Goal: Task Accomplishment & Management: Manage account settings

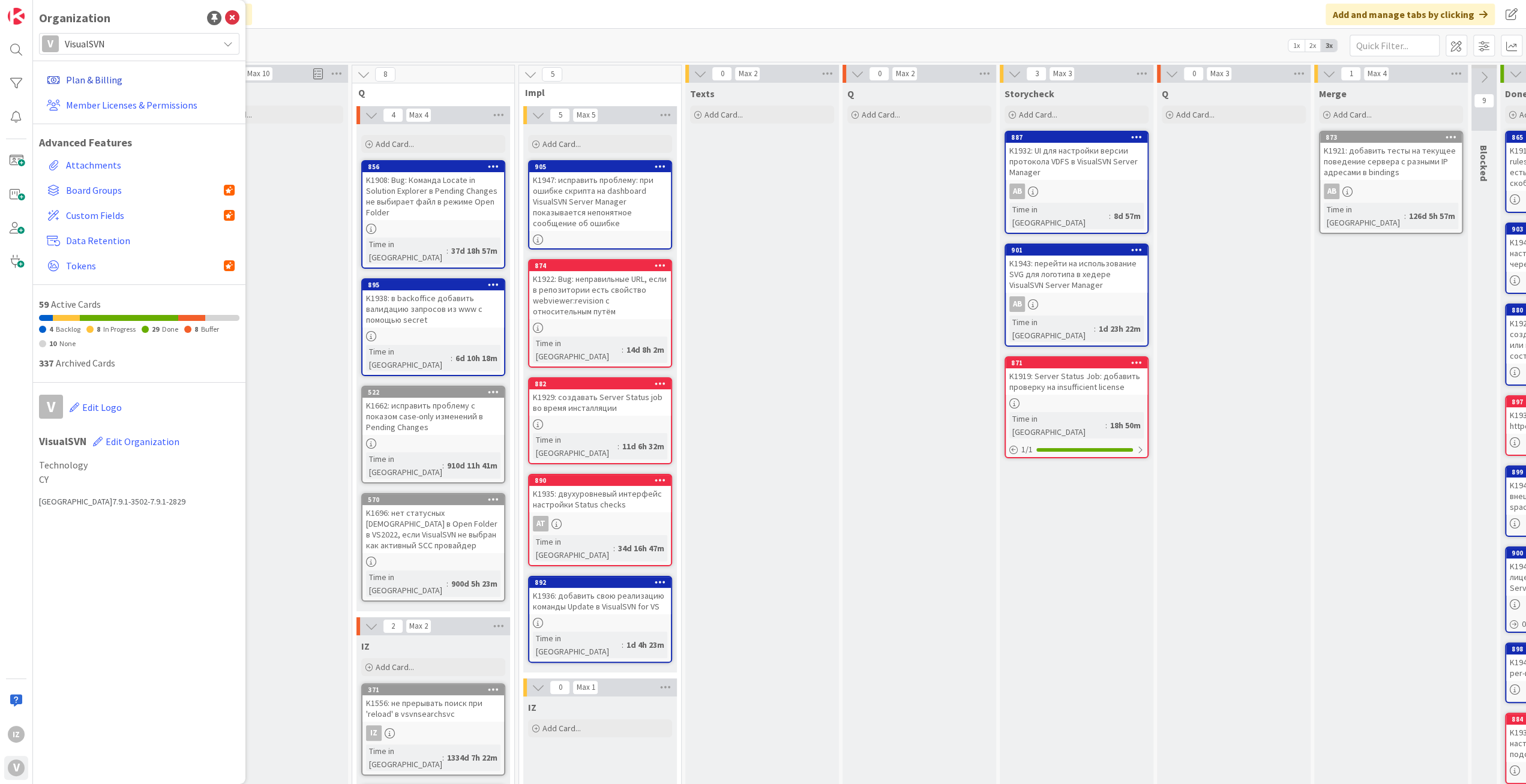
click at [94, 82] on link "Plan & Billing" at bounding box center [140, 79] width 198 height 22
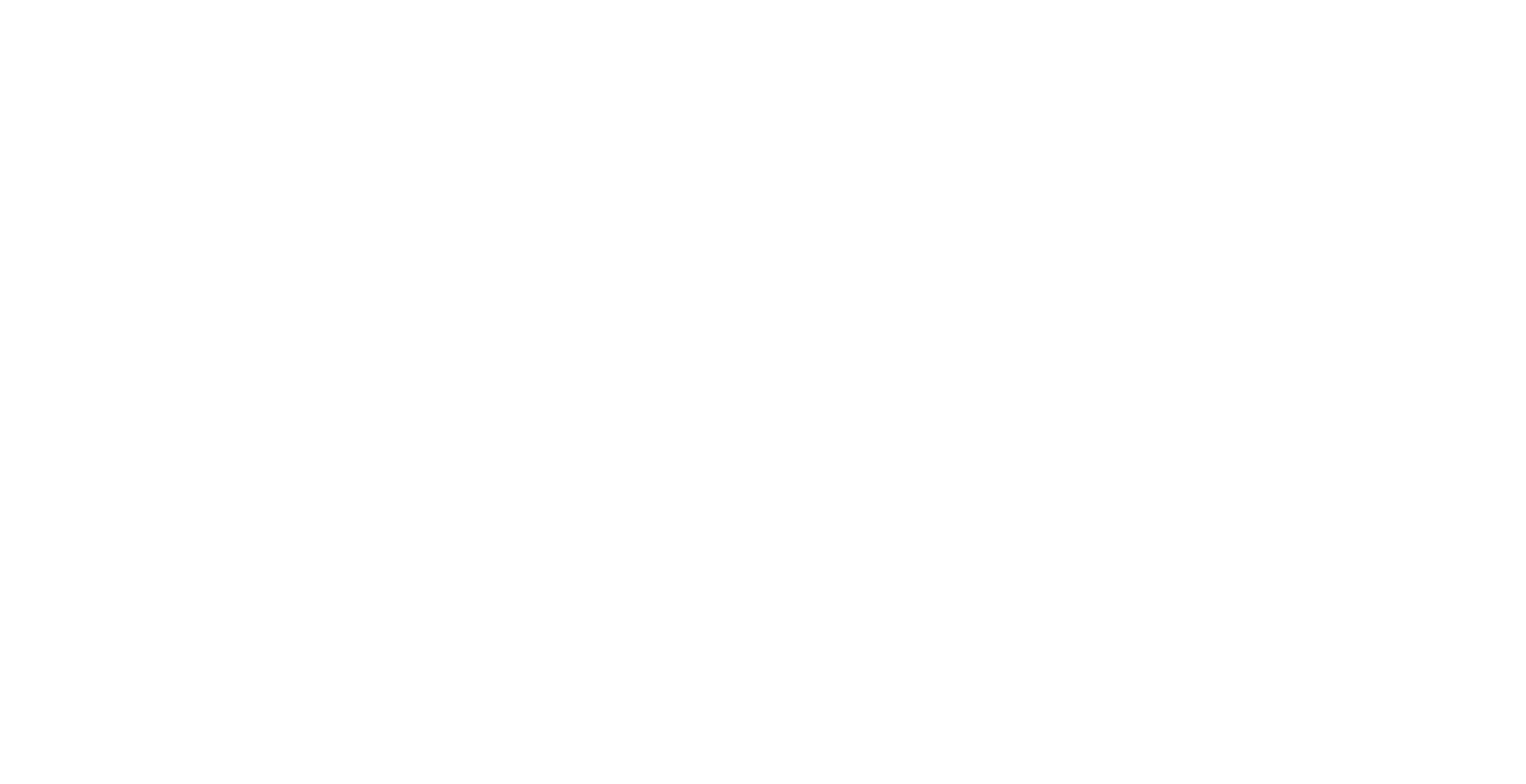
click at [92, 115] on div at bounding box center [763, 392] width 1526 height 784
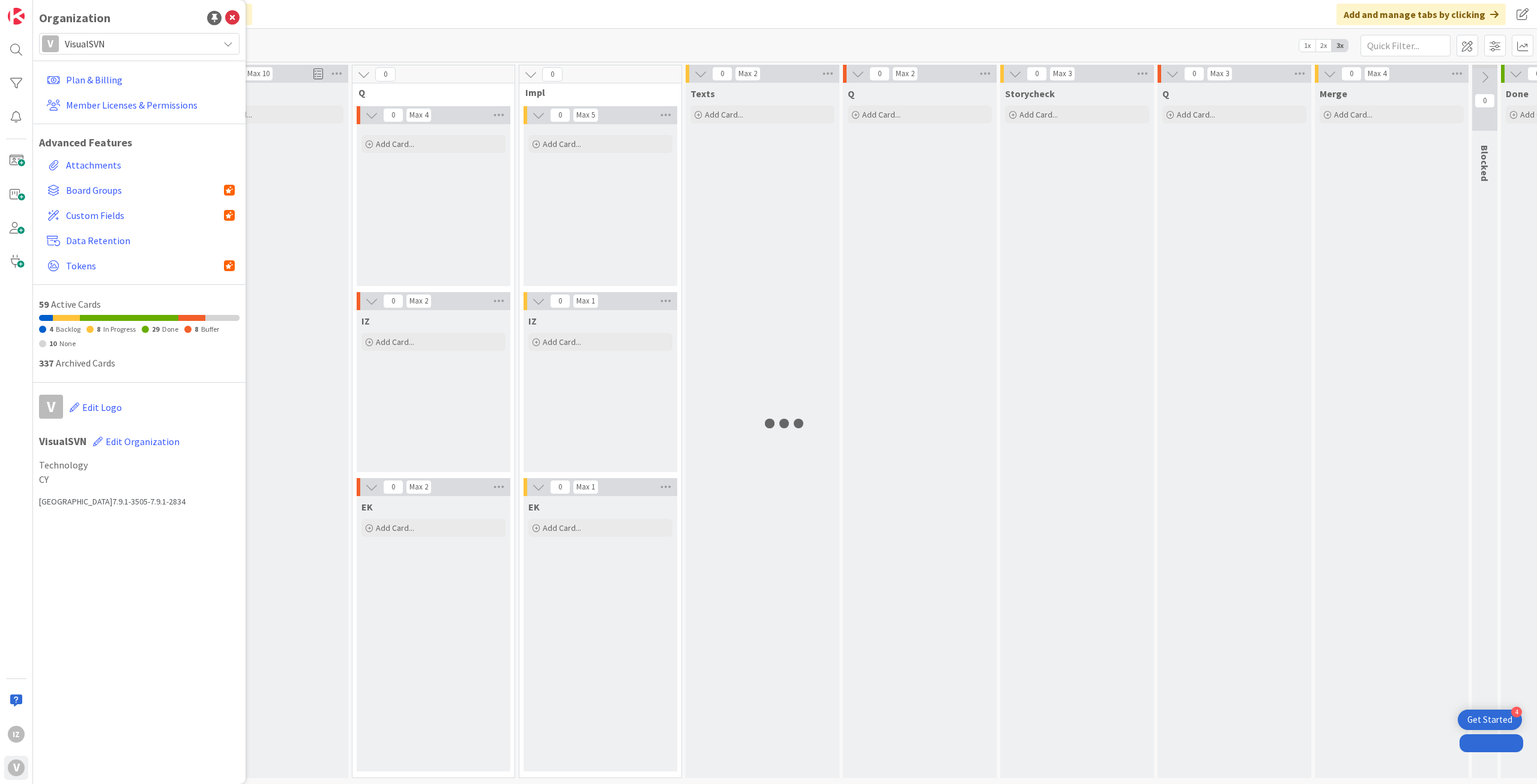
click at [132, 104] on link "Member Licenses & Permissions" at bounding box center [141, 105] width 198 height 22
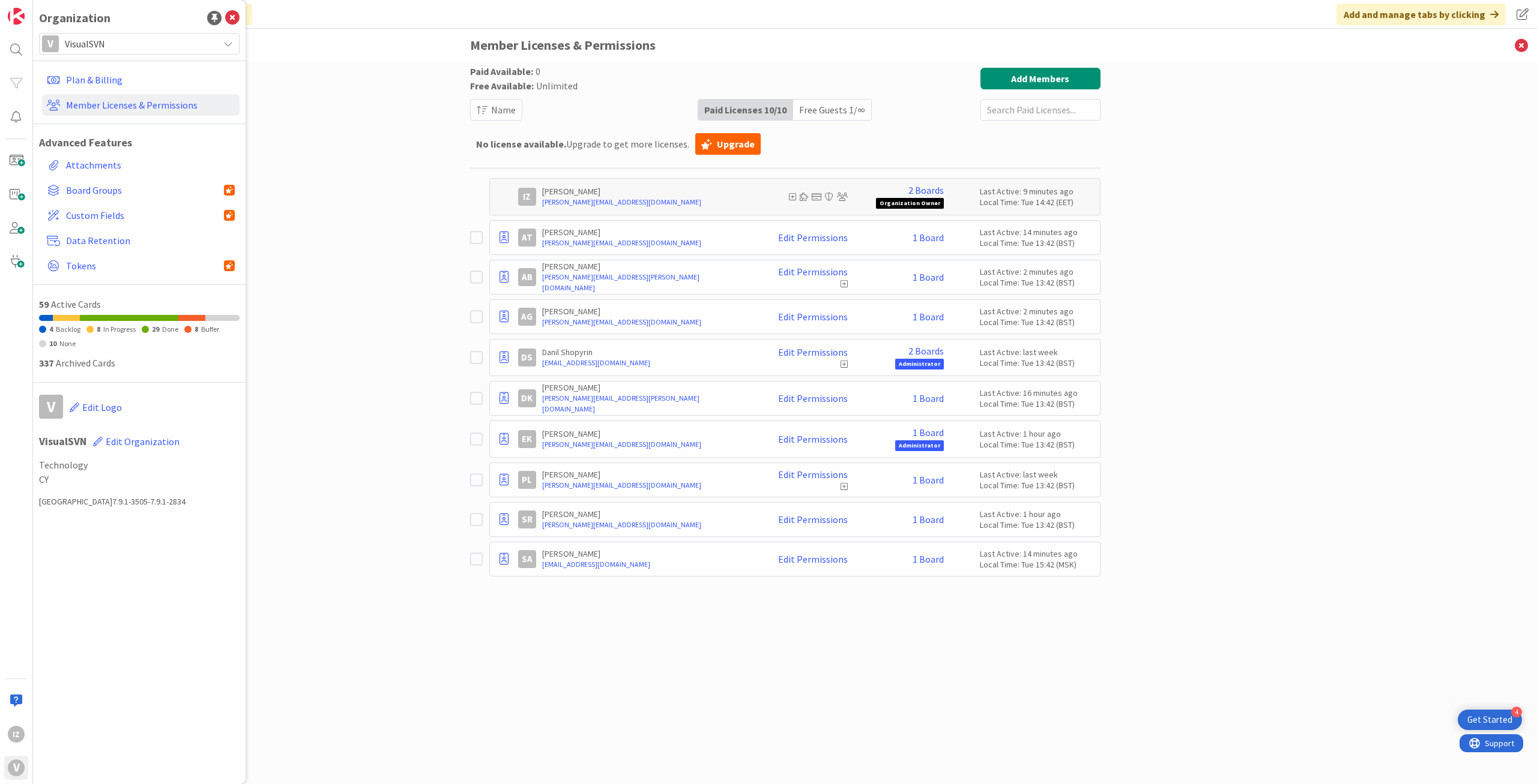
click at [901, 656] on div "Paid Available: 0 Free Available: Unlimited Name Paid Licenses 10 / 10 Free Gue…" at bounding box center [785, 411] width 630 height 686
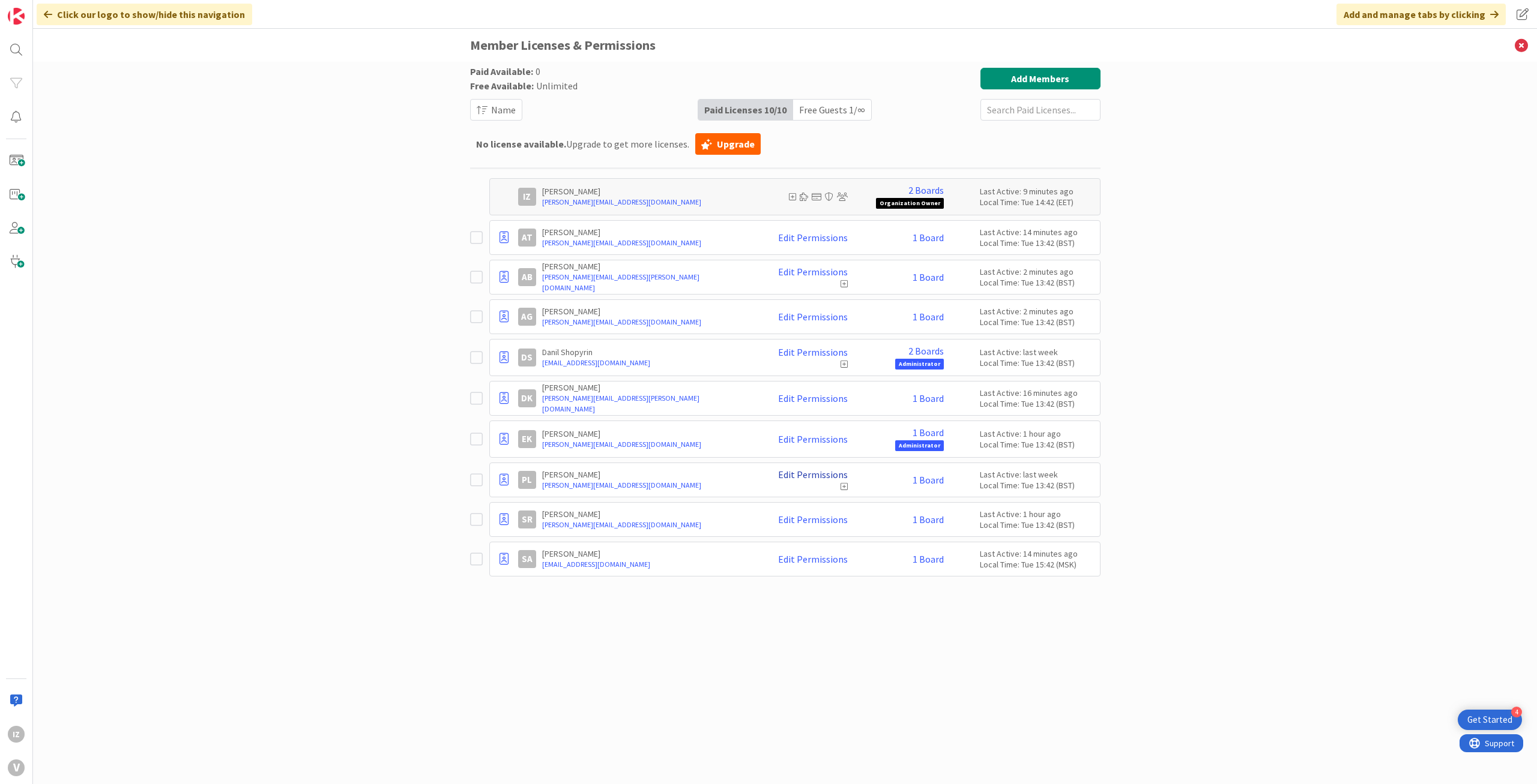
click at [811, 469] on link "Edit Permissions" at bounding box center [813, 474] width 69 height 10
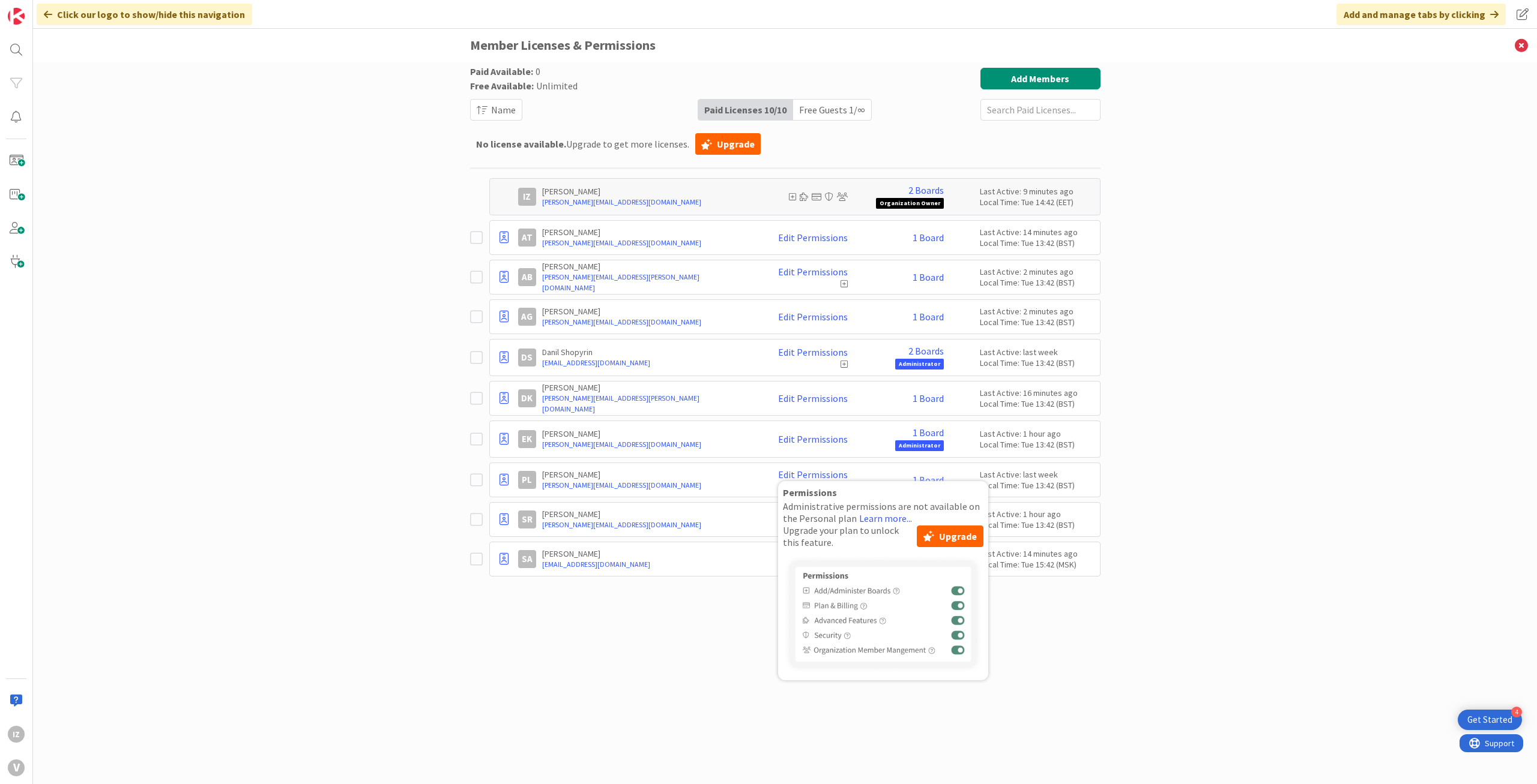
click at [653, 702] on div "Paid Available: 0 Free Available: Unlimited Name Paid Licenses 10 / 10 Free Gue…" at bounding box center [785, 411] width 630 height 686
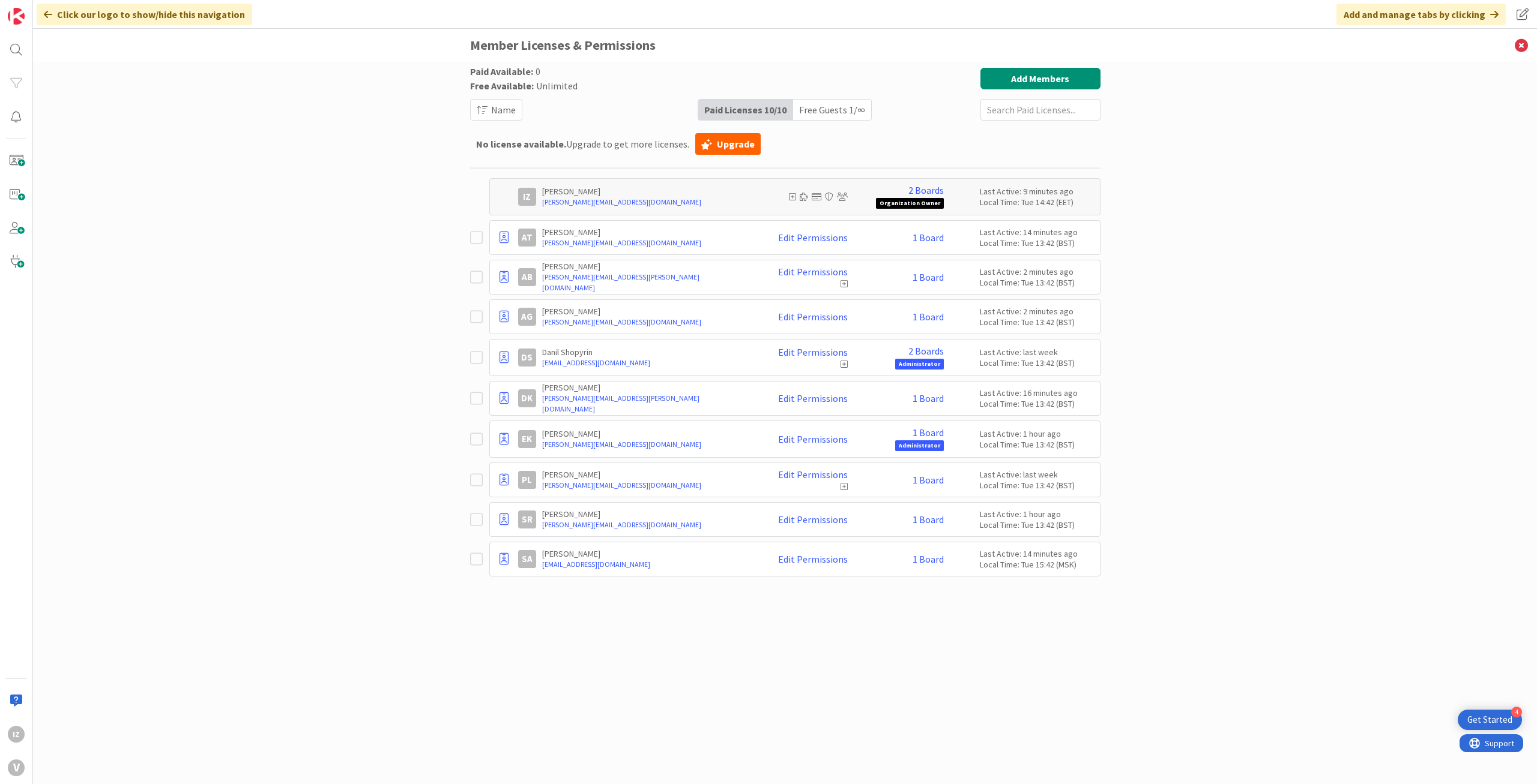
click at [973, 132] on div "No license available. Upgrade to get more licenses. Upgrade" at bounding box center [785, 145] width 630 height 29
click at [870, 681] on div "Paid Available: 0 Free Available: Unlimited Name Paid Licenses 10 / 10 Free Gue…" at bounding box center [785, 411] width 630 height 686
click at [800, 681] on div "Paid Available: 0 Free Available: Unlimited Name Paid Licenses 10 / 10 Free Gue…" at bounding box center [785, 411] width 630 height 686
click at [782, 147] on div "No license available. Upgrade to get more licenses. Upgrade" at bounding box center [785, 145] width 630 height 29
click at [787, 147] on div "No license available. Upgrade to get more licenses. Upgrade" at bounding box center [785, 145] width 630 height 29
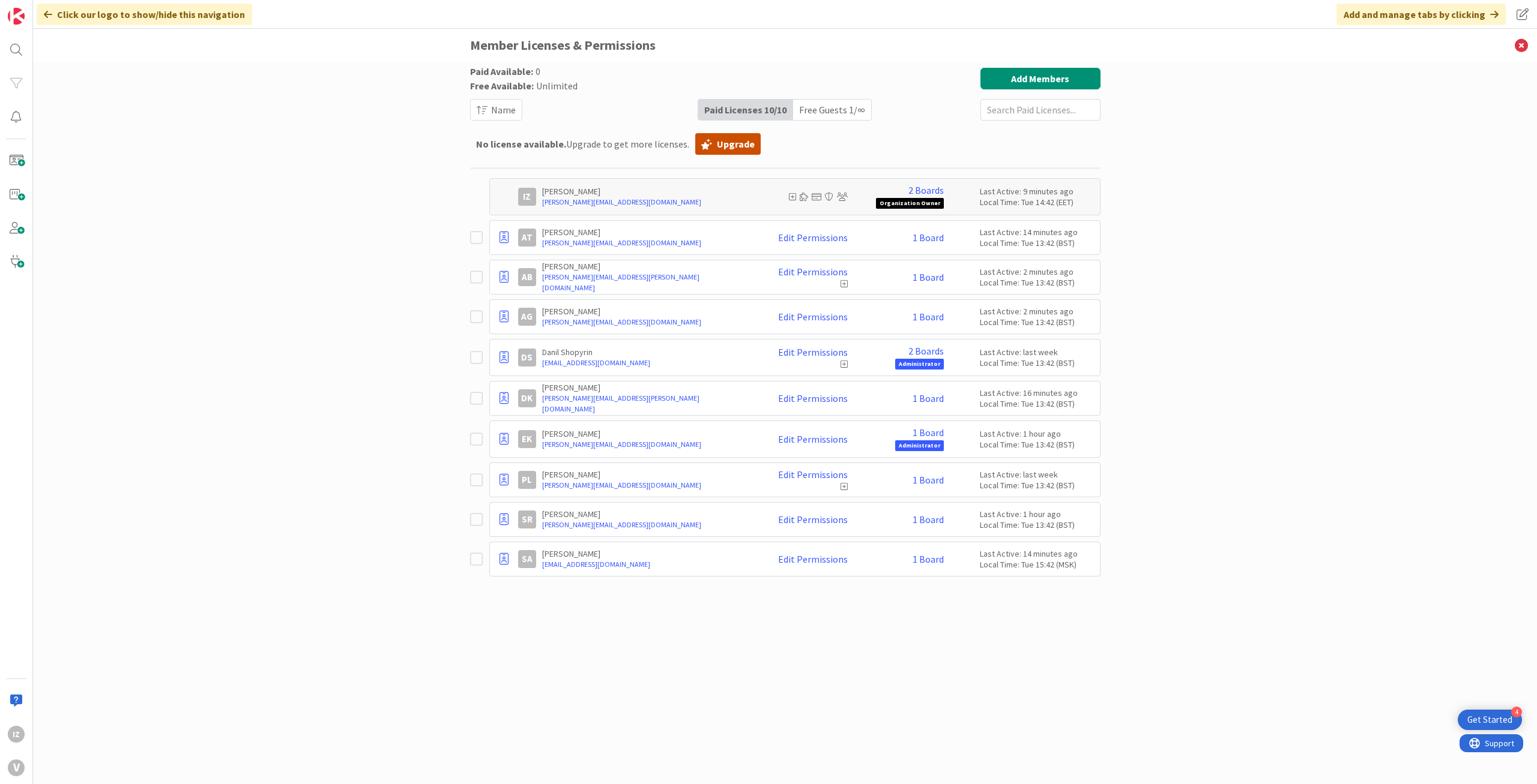
click at [703, 151] on link "Upgrade" at bounding box center [728, 144] width 65 height 22
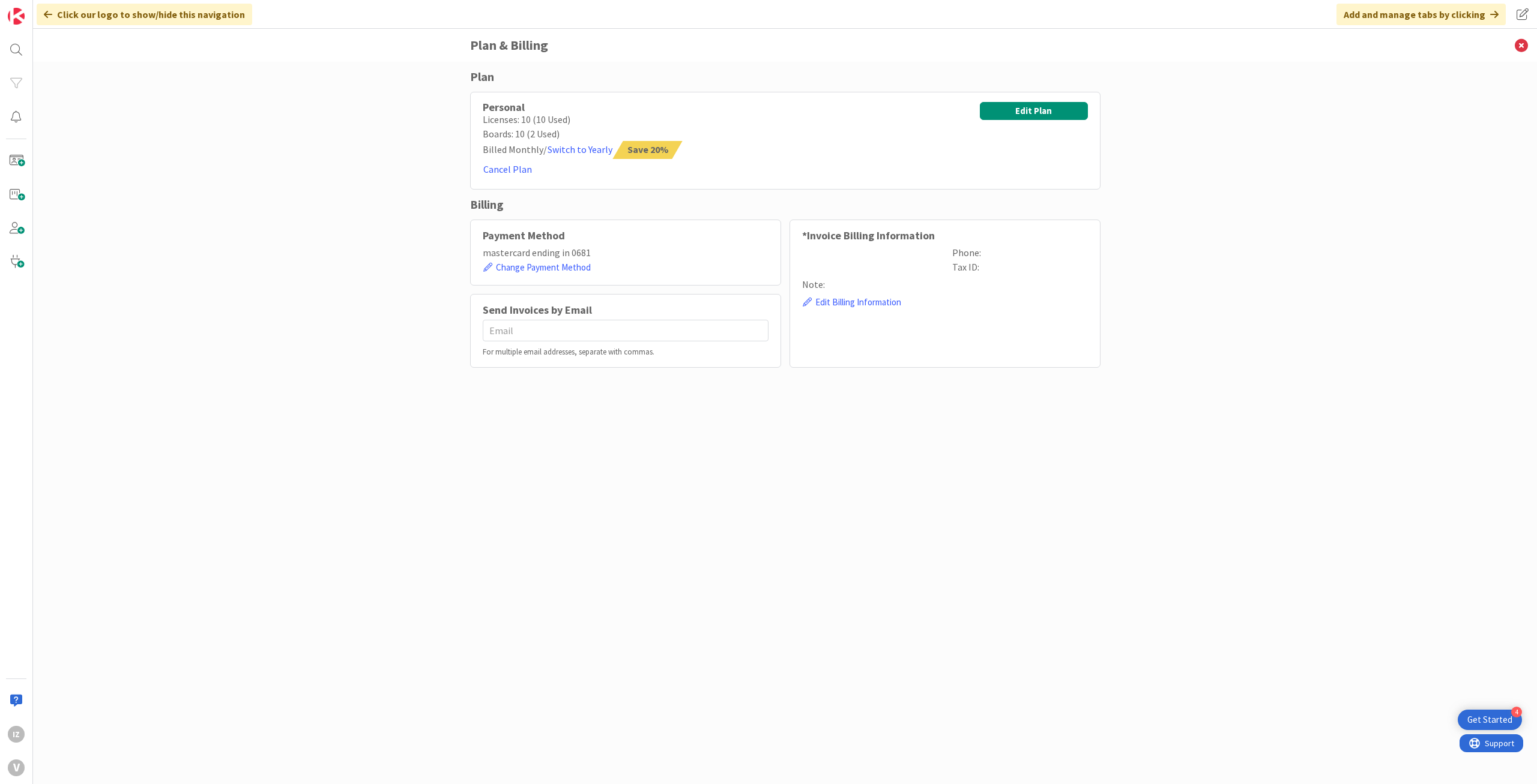
type input "[EMAIL_ADDRESS][DOMAIN_NAME]"
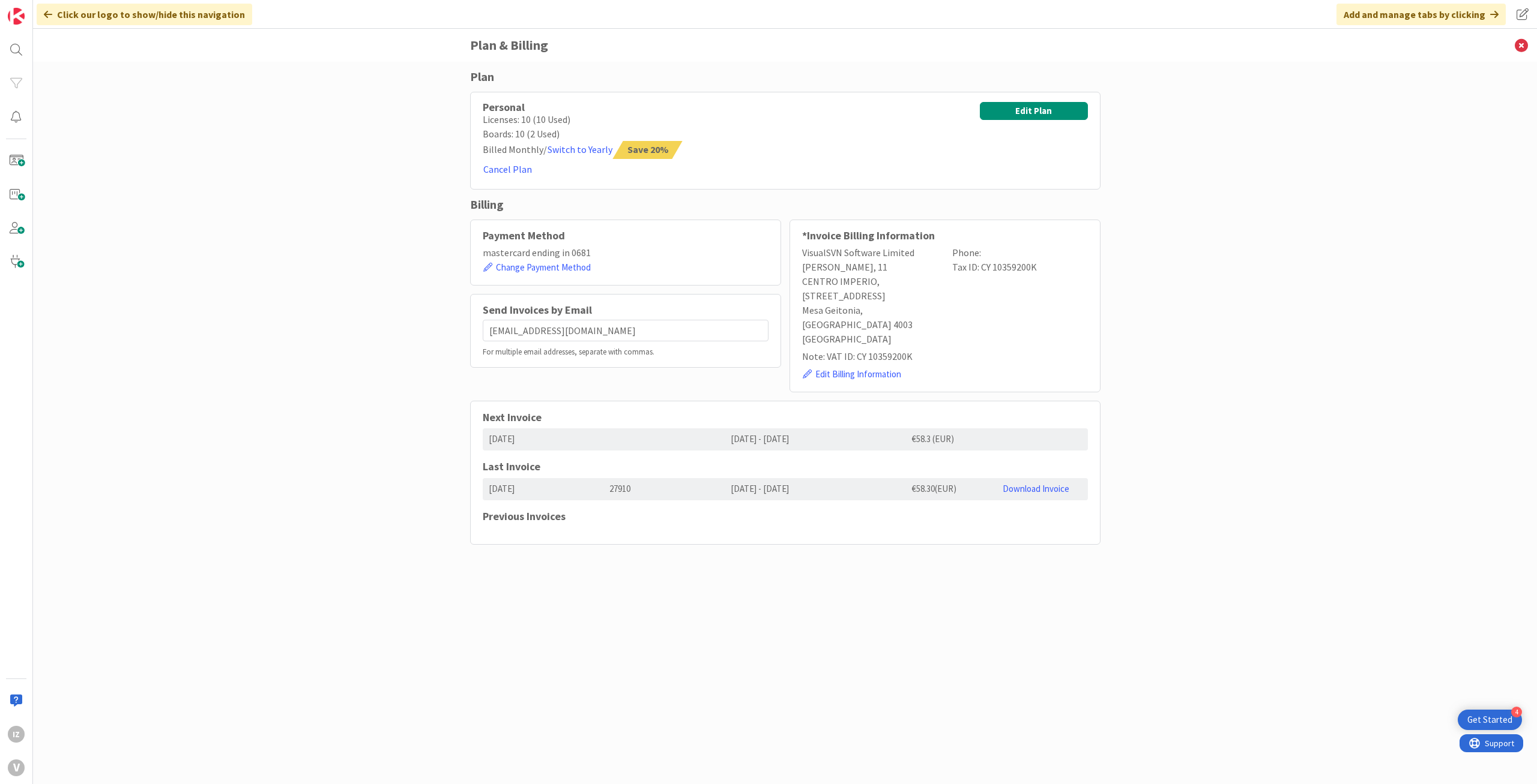
click at [798, 524] on div "Next Invoice [DATE] [DATE] - [DATE] €58.3 (EUR) Last Invoice [DATE] 27910 [DATE…" at bounding box center [785, 472] width 630 height 145
click at [813, 595] on div "Plan Personal Licenses: 10 (10 Used) Boards: 10 (2 Used) Billed Monthly / Switc…" at bounding box center [785, 411] width 630 height 686
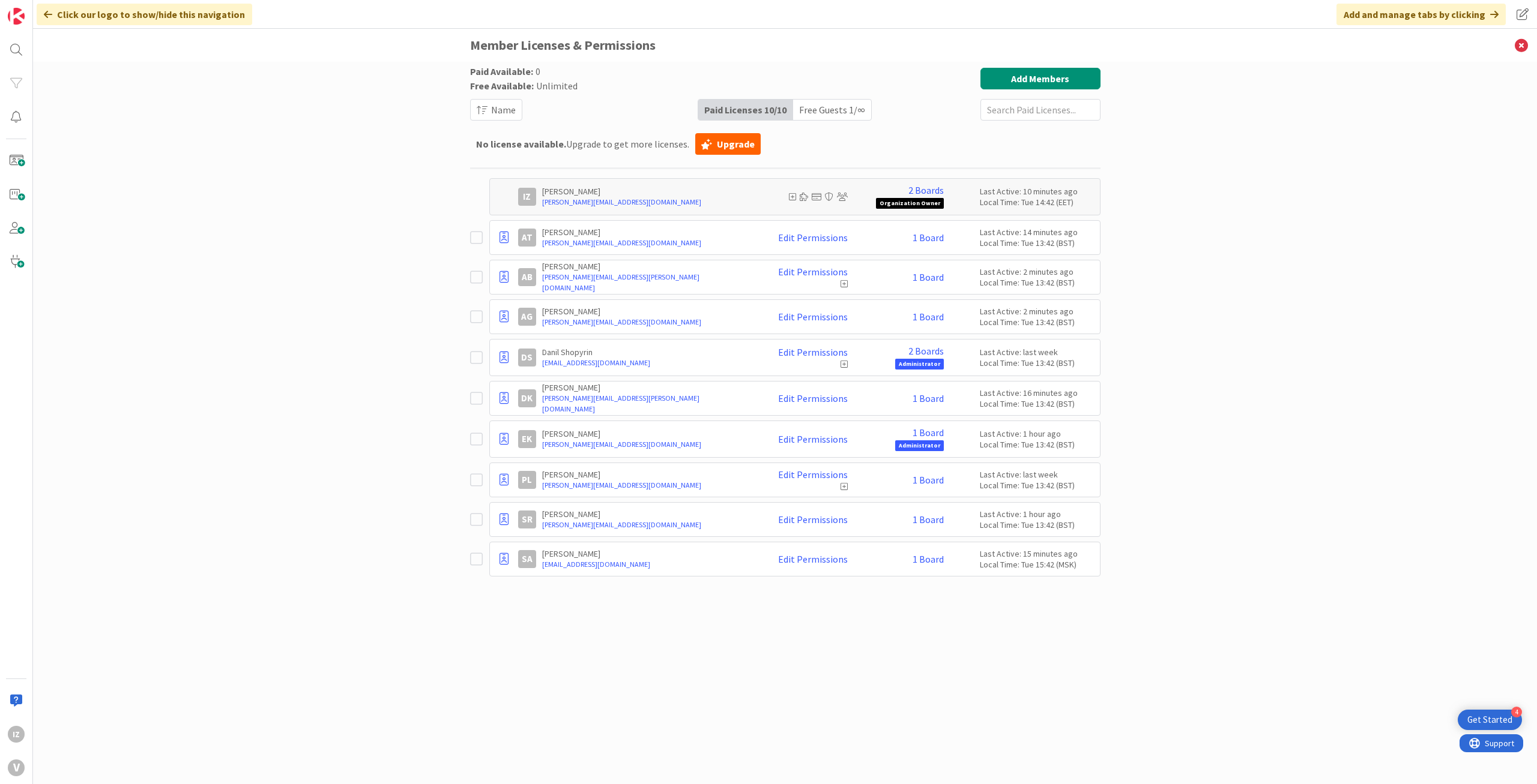
drag, startPoint x: 860, startPoint y: 128, endPoint x: 987, endPoint y: 94, distance: 131.5
click at [861, 128] on div "Paid Available: 0 Free Available: Unlimited Name Paid Licenses 10 / 10 Free Gue…" at bounding box center [785, 324] width 630 height 512
click at [815, 109] on div "Free Guests 1 / ∞" at bounding box center [832, 109] width 78 height 20
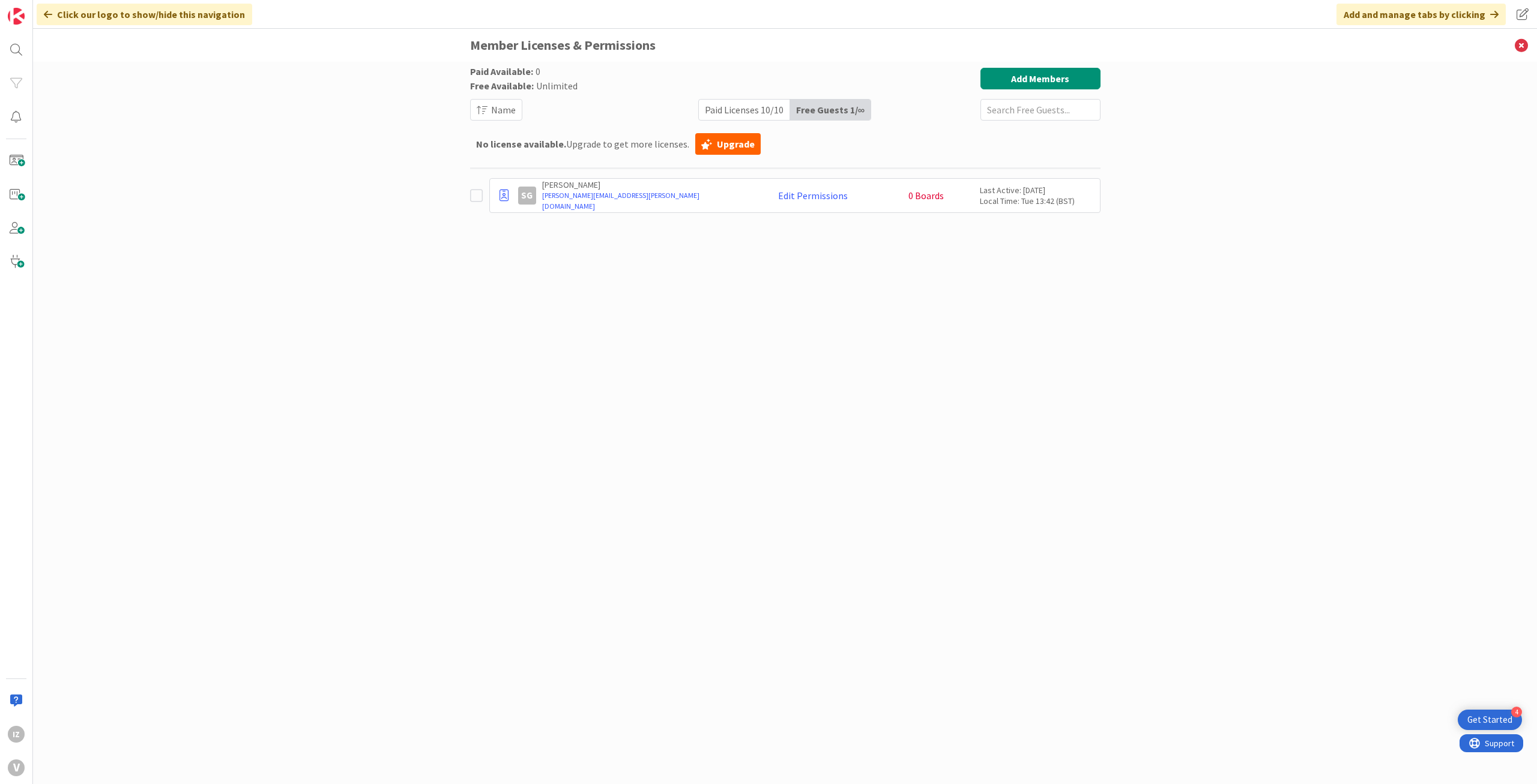
click at [764, 110] on div "Paid Licenses 10 / 10" at bounding box center [744, 109] width 91 height 20
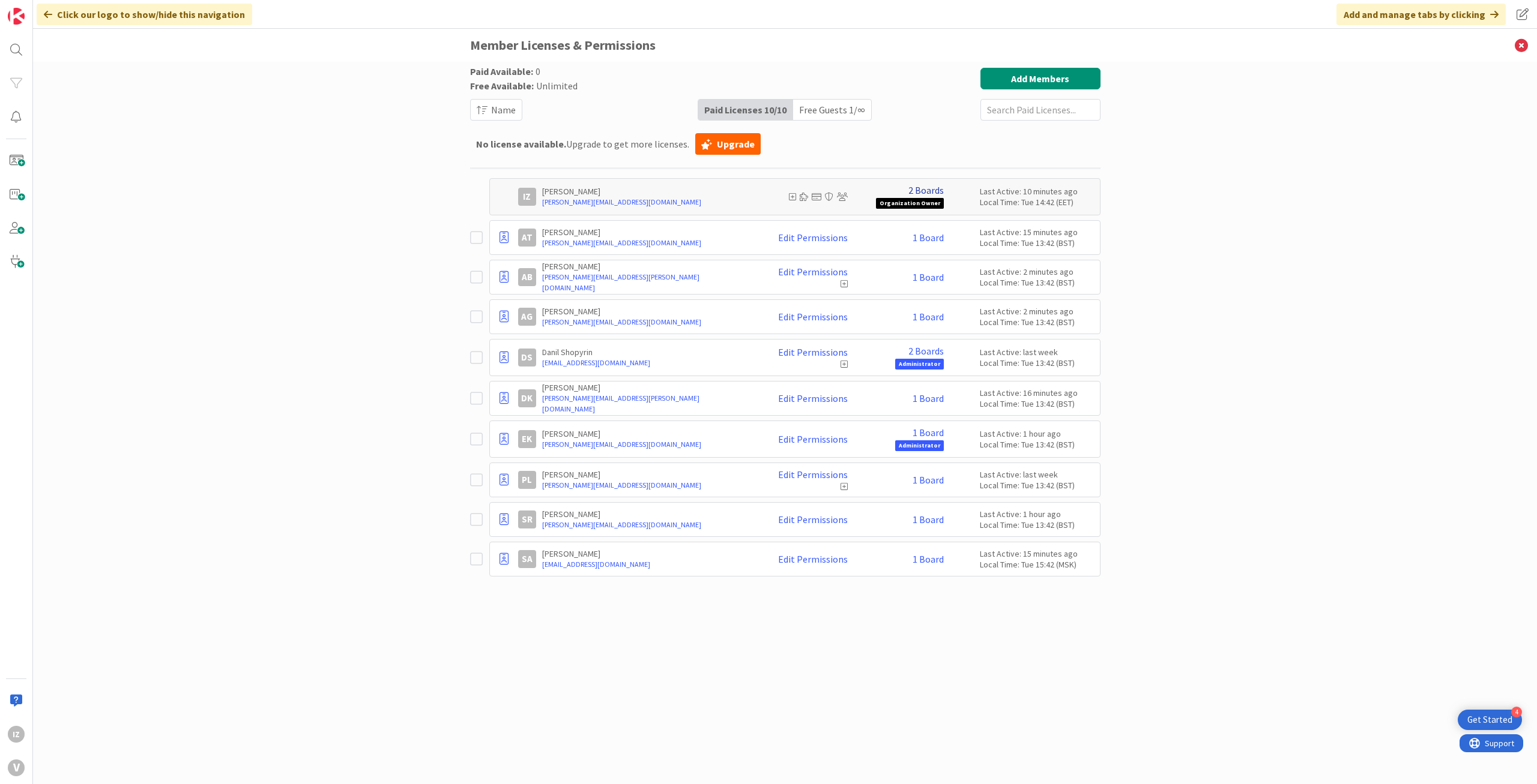
click at [918, 189] on link "2 Boards" at bounding box center [926, 190] width 36 height 10
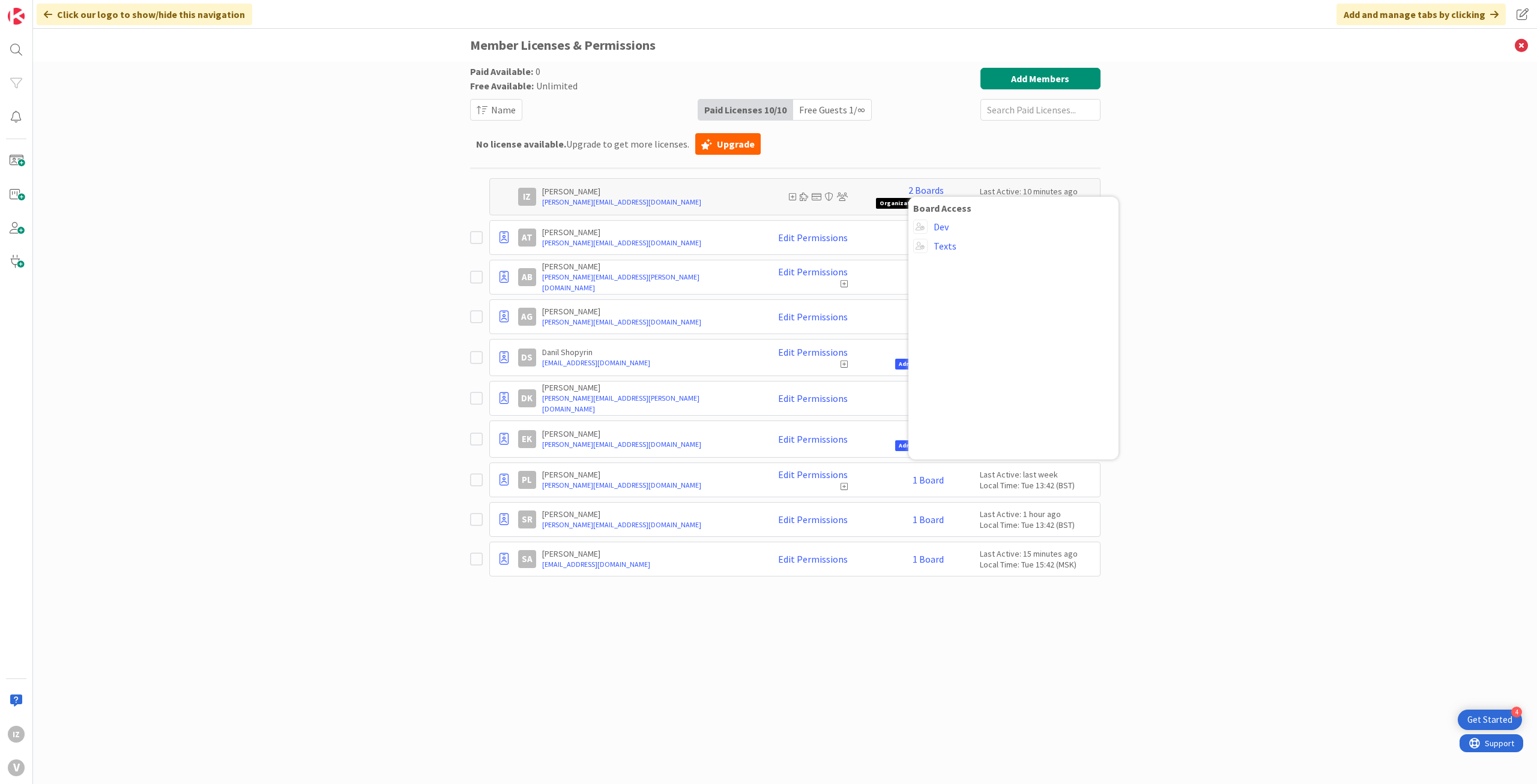
click at [922, 650] on div "Paid Available: 0 Free Available: Unlimited Name Paid Licenses 10 / 10 Free Gue…" at bounding box center [785, 411] width 630 height 686
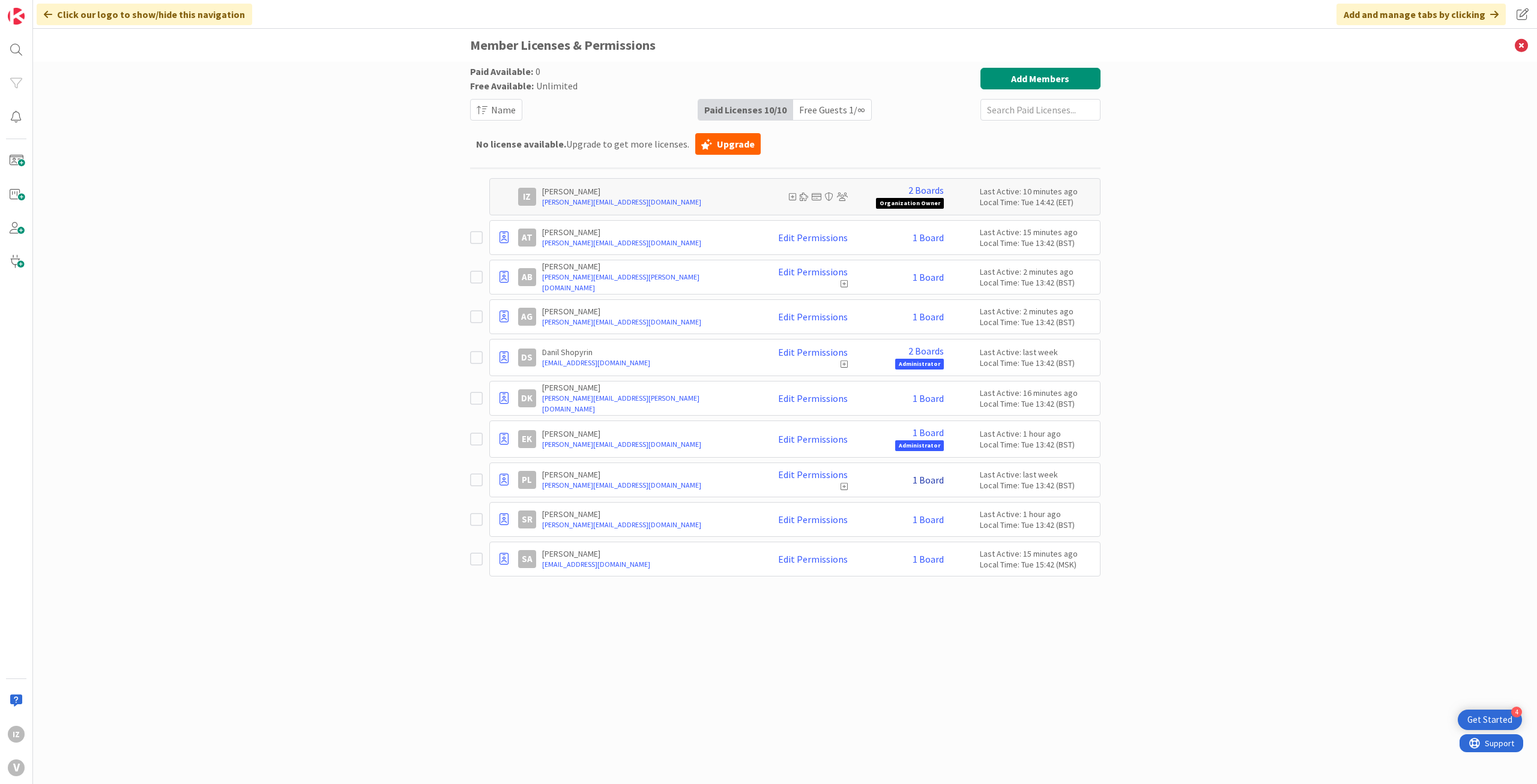
click at [926, 477] on link "1 Board" at bounding box center [928, 480] width 31 height 10
click at [947, 514] on link "Texts" at bounding box center [949, 516] width 23 height 10
click at [922, 476] on link "1 Board" at bounding box center [928, 480] width 31 height 10
click at [925, 513] on span at bounding box center [925, 517] width 15 height 15
click at [937, 538] on link "Administrator" at bounding box center [985, 541] width 136 height 22
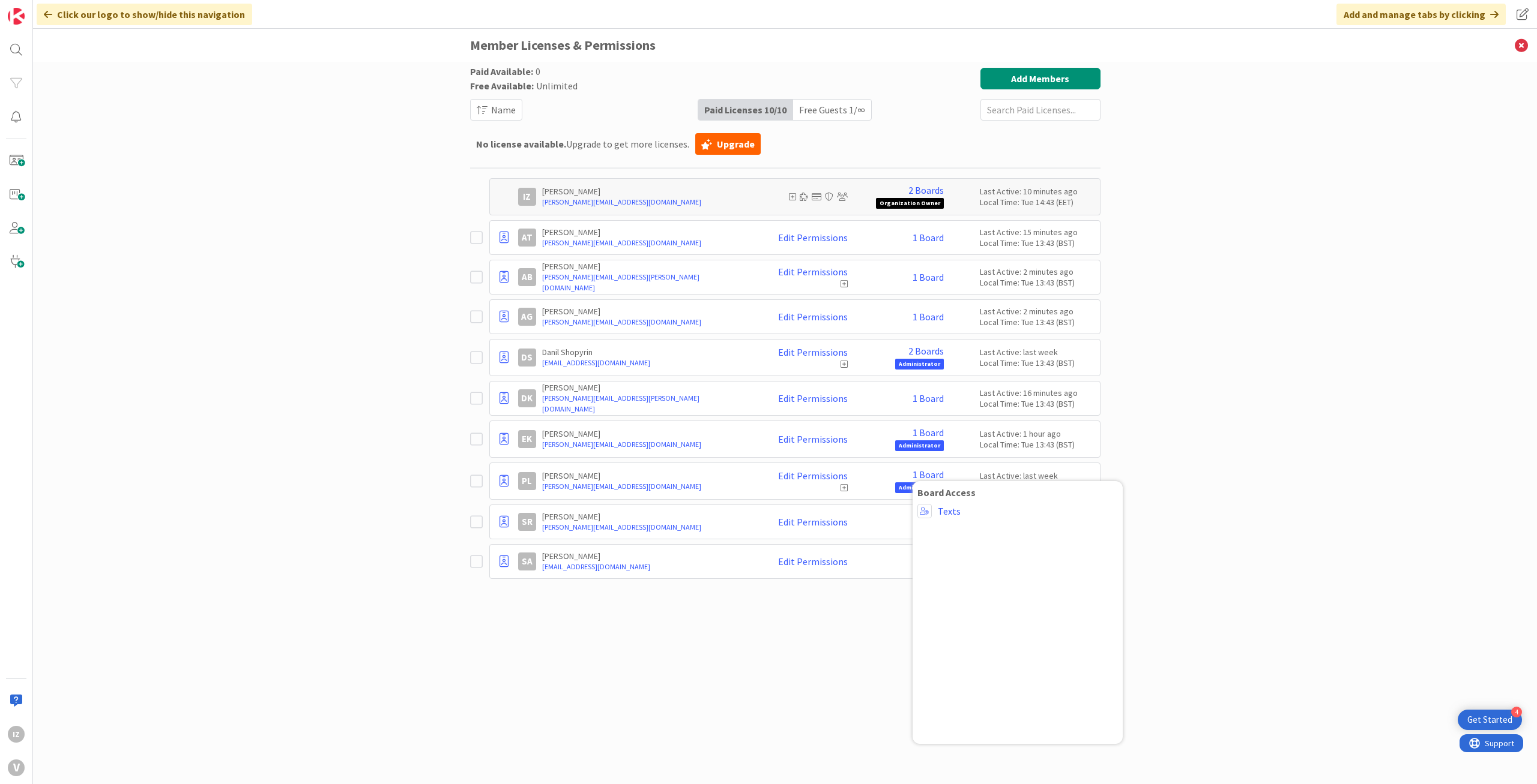
click at [876, 661] on div "Paid Available: 0 Free Available: Unlimited Name Paid Licenses 10 / 10 Free Gue…" at bounding box center [785, 411] width 630 height 686
click at [922, 693] on div "Paid Available: 0 Free Available: Unlimited Name Paid Licenses 10 / 10 Free Gue…" at bounding box center [785, 411] width 630 height 686
click at [929, 476] on link "1 Board" at bounding box center [928, 474] width 31 height 10
click at [930, 512] on span at bounding box center [925, 511] width 15 height 15
click at [804, 732] on div "Paid Available: 0 Free Available: Unlimited Name Paid Licenses 10 / 10 Free Gue…" at bounding box center [785, 411] width 630 height 686
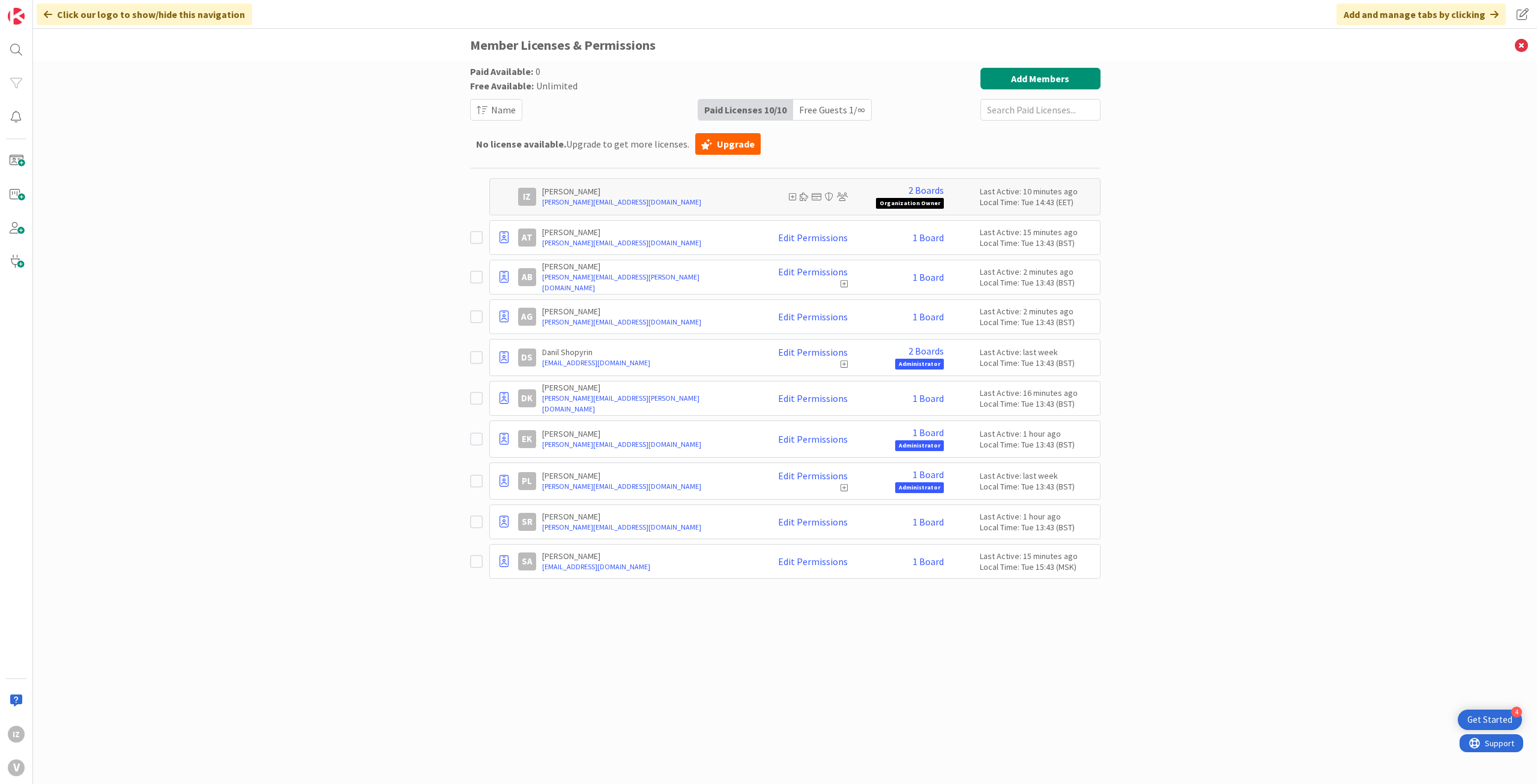
click at [808, 753] on div "Paid Available: 0 Free Available: Unlimited Name Paid Licenses 10 / 10 Free Gue…" at bounding box center [785, 411] width 630 height 686
click at [1010, 652] on div "Paid Available: 0 Free Available: Unlimited Name Paid Licenses 10 / 10 Free Gue…" at bounding box center [785, 411] width 630 height 686
click at [1006, 695] on div "Paid Available: 0 Free Available: Unlimited Name Paid Licenses 10 / 10 Free Gue…" at bounding box center [785, 411] width 630 height 686
click at [922, 475] on link "1 Board" at bounding box center [928, 474] width 31 height 10
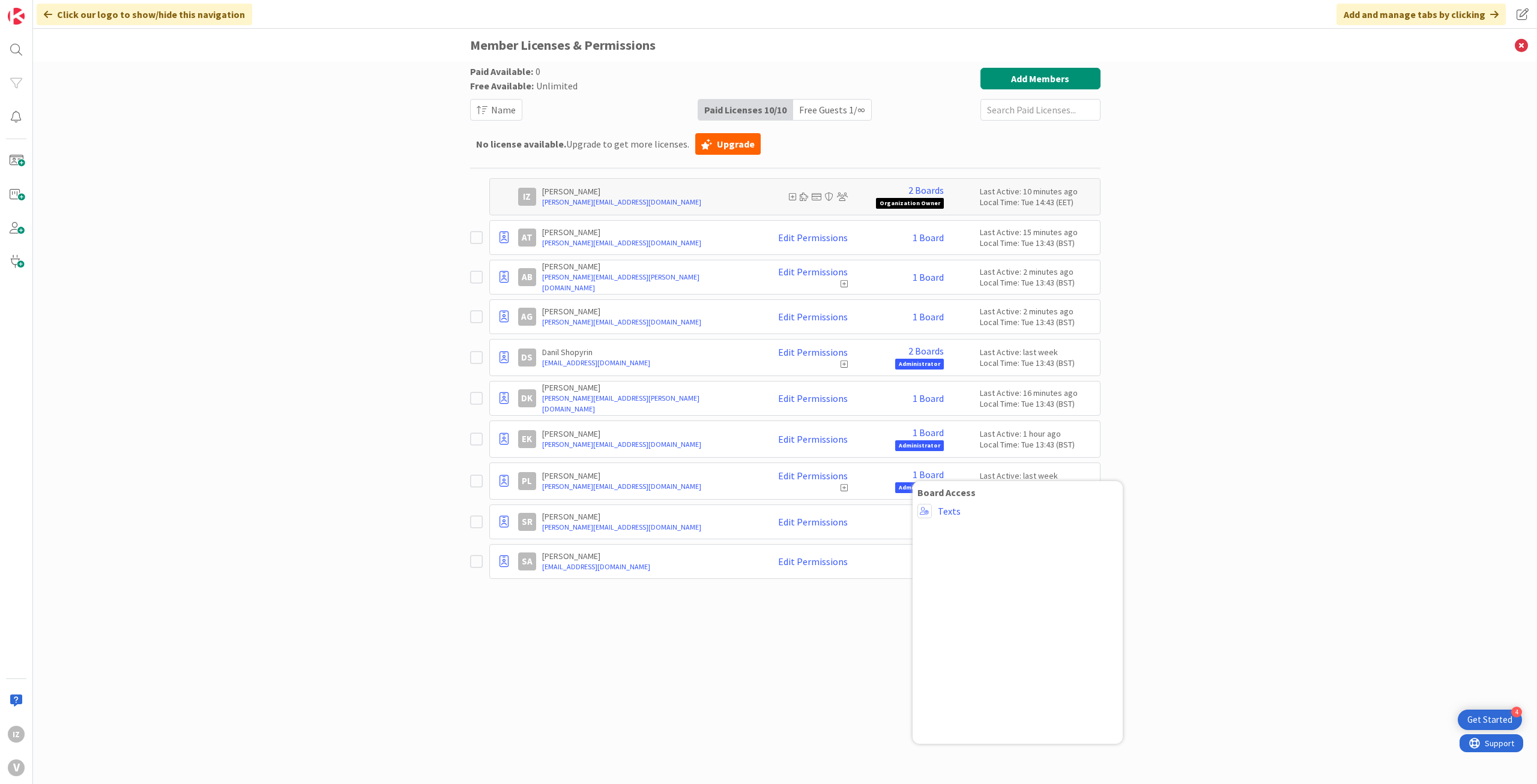
click at [845, 658] on div "Paid Available: 0 Free Available: Unlimited Name Paid Licenses 10 / 10 Free Gue…" at bounding box center [785, 411] width 630 height 686
click at [961, 686] on div "Paid Available: 0 Free Available: Unlimited Name Paid Licenses 10 / 10 Free Gue…" at bounding box center [785, 411] width 630 height 686
click at [842, 487] on icon at bounding box center [844, 488] width 7 height 8
click at [845, 485] on icon at bounding box center [844, 488] width 7 height 8
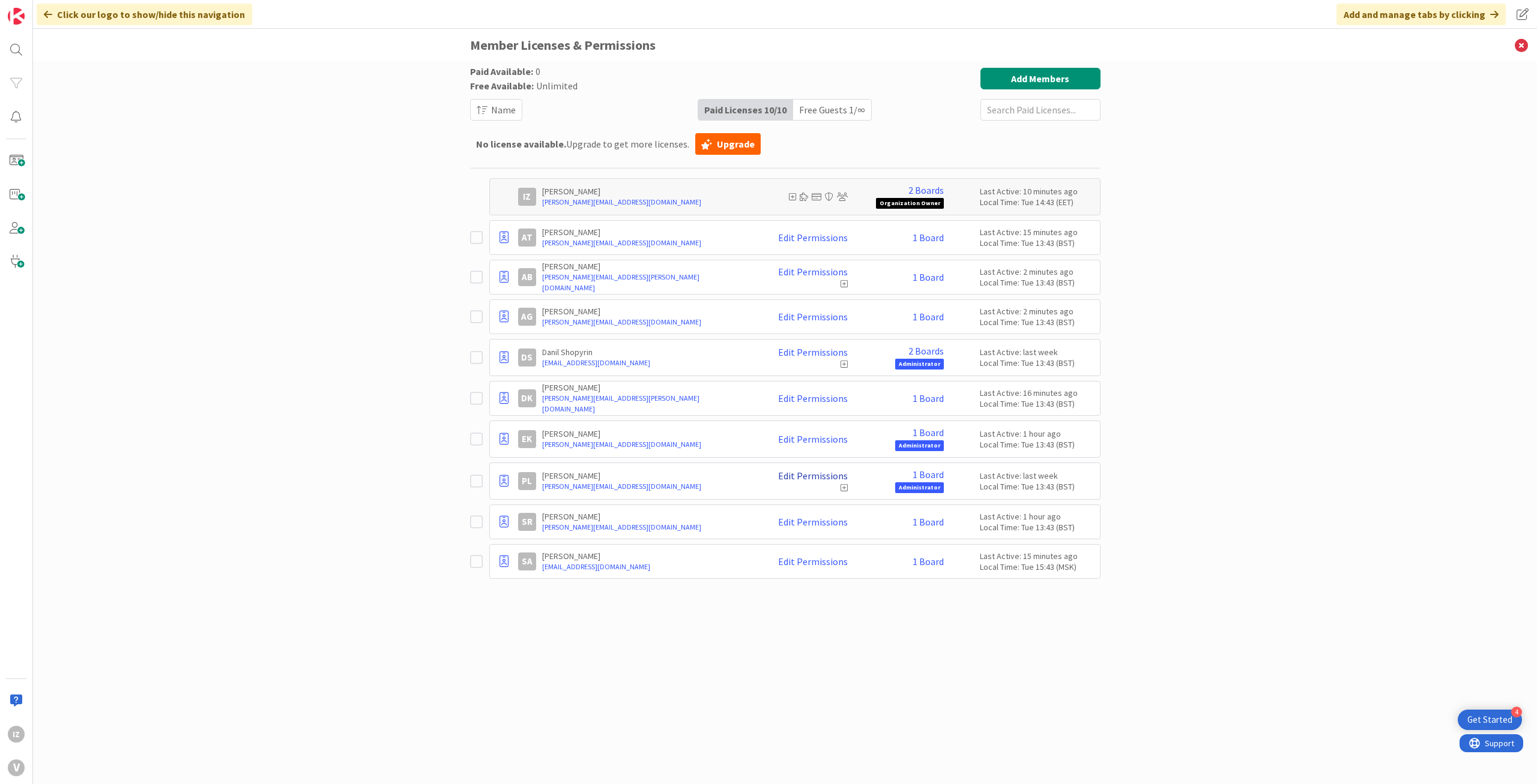
click at [834, 477] on link "Edit Permissions" at bounding box center [813, 476] width 69 height 10
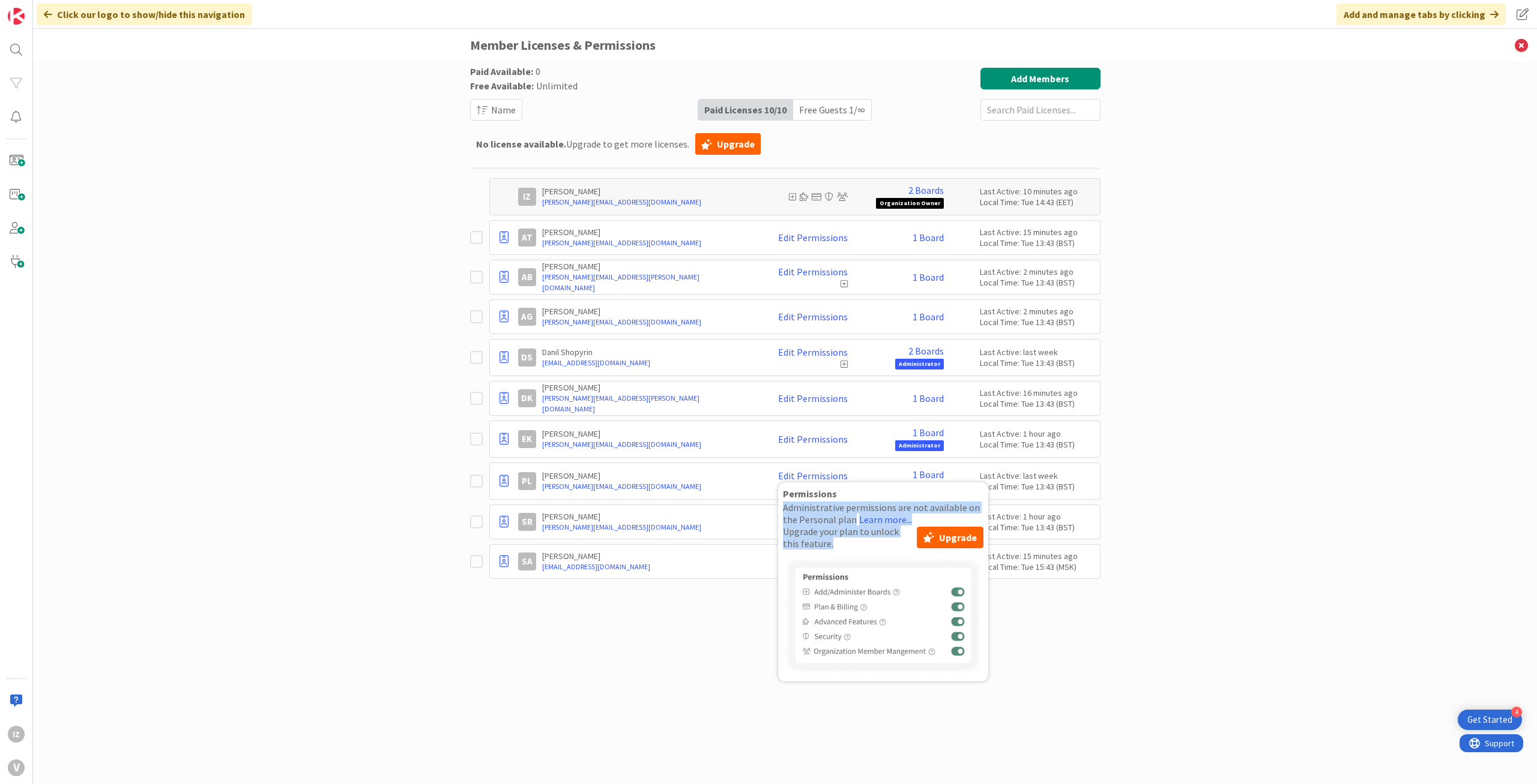
drag, startPoint x: 840, startPoint y: 543, endPoint x: 787, endPoint y: 507, distance: 64.1
click at [787, 507] on div "Permissions Administrative permissions are not available on the Personal plan L…" at bounding box center [883, 582] width 200 height 187
click at [1251, 396] on div "Paid Available: 0 Free Available: Unlimited Name Paid Licenses 10 / 10 Free Gue…" at bounding box center [785, 423] width 1504 height 723
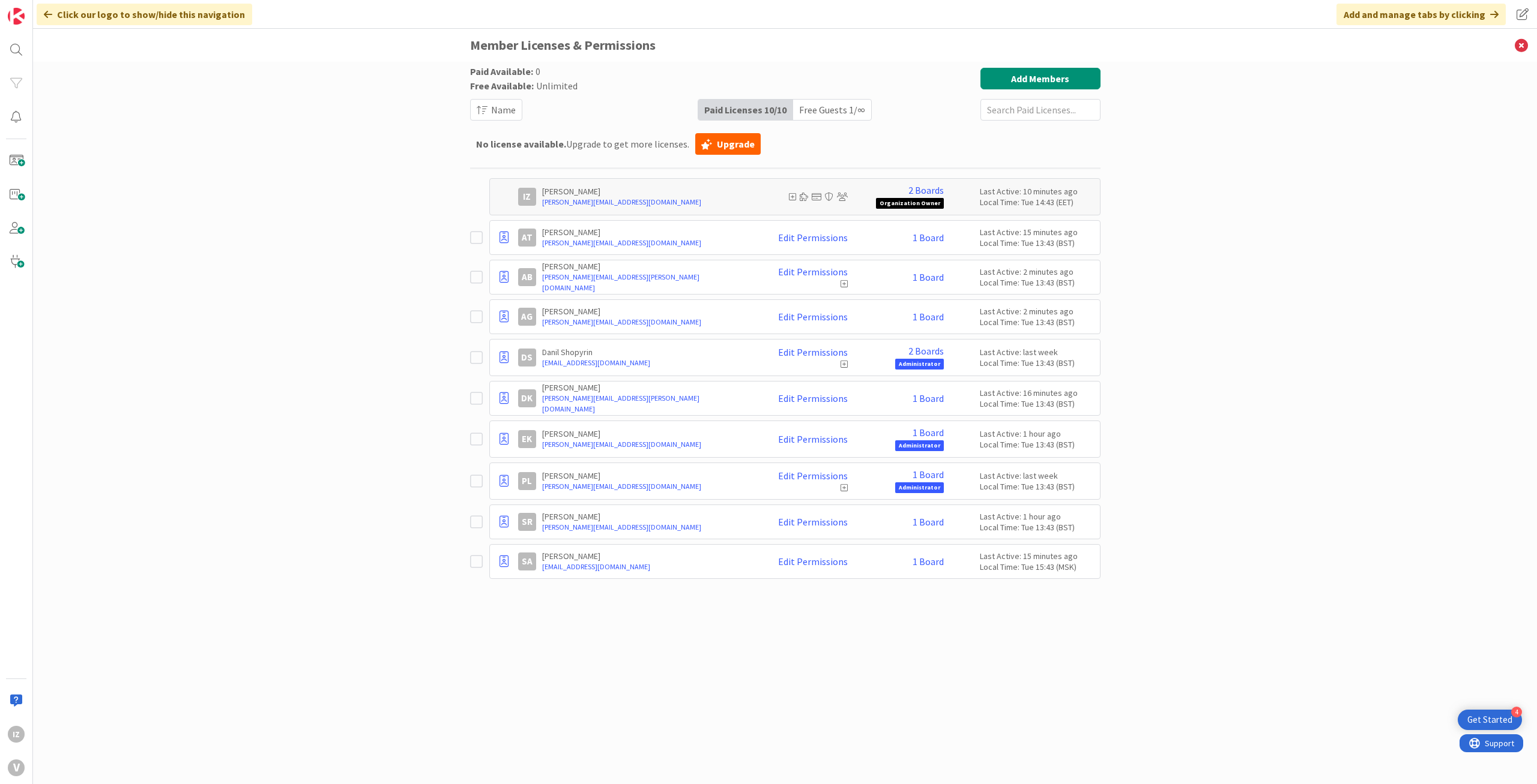
click at [1111, 643] on div "Paid Available: 0 Free Available: Unlimited Name Paid Licenses 10 / 10 Free Gue…" at bounding box center [785, 423] width 1504 height 723
click at [842, 484] on icon at bounding box center [844, 488] width 7 height 8
click at [838, 472] on link "Edit Permissions" at bounding box center [813, 476] width 69 height 10
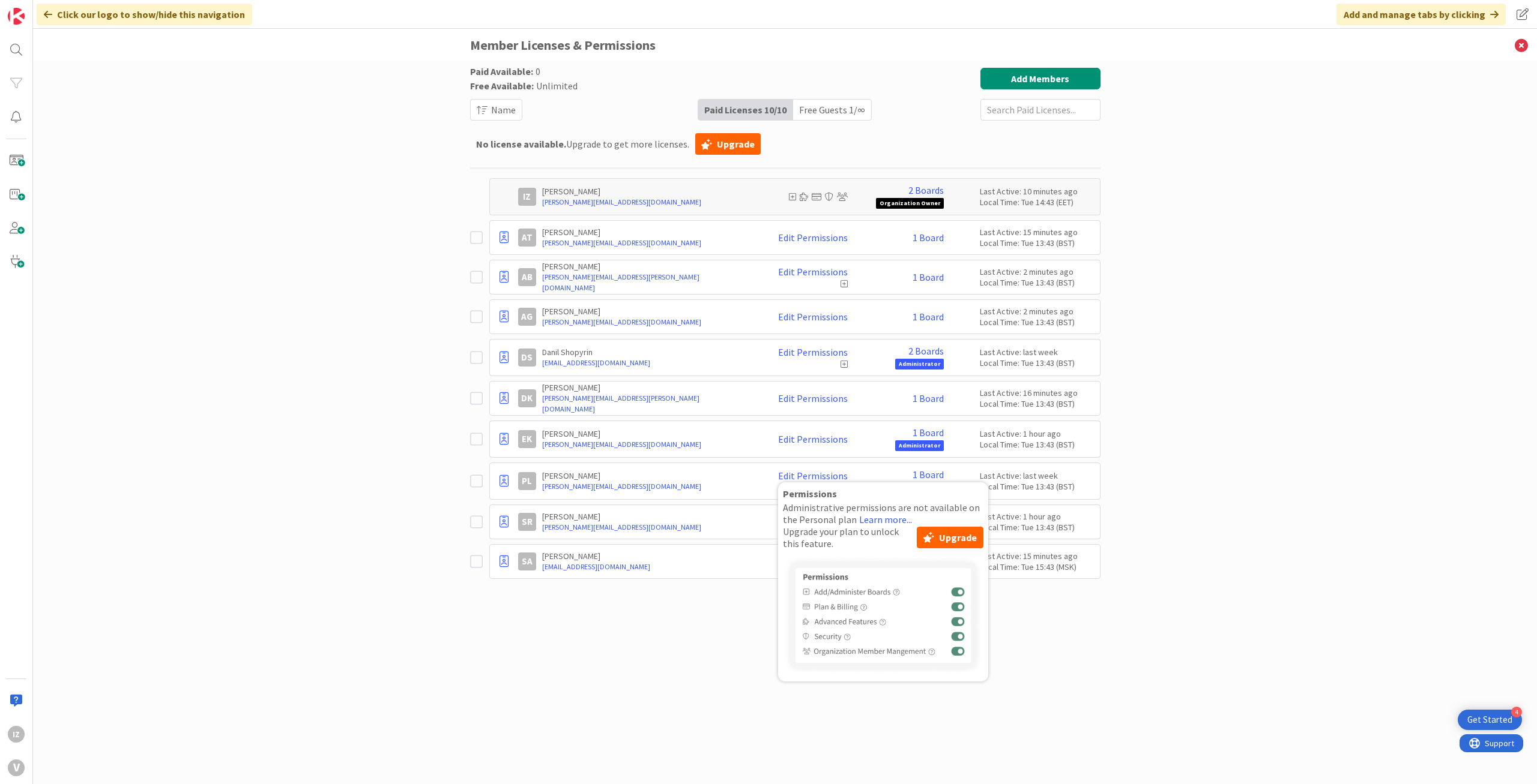
click at [687, 697] on div "Paid Available: 0 Free Available: Unlimited Name Paid Licenses 10 / 10 Free Gue…" at bounding box center [785, 411] width 630 height 686
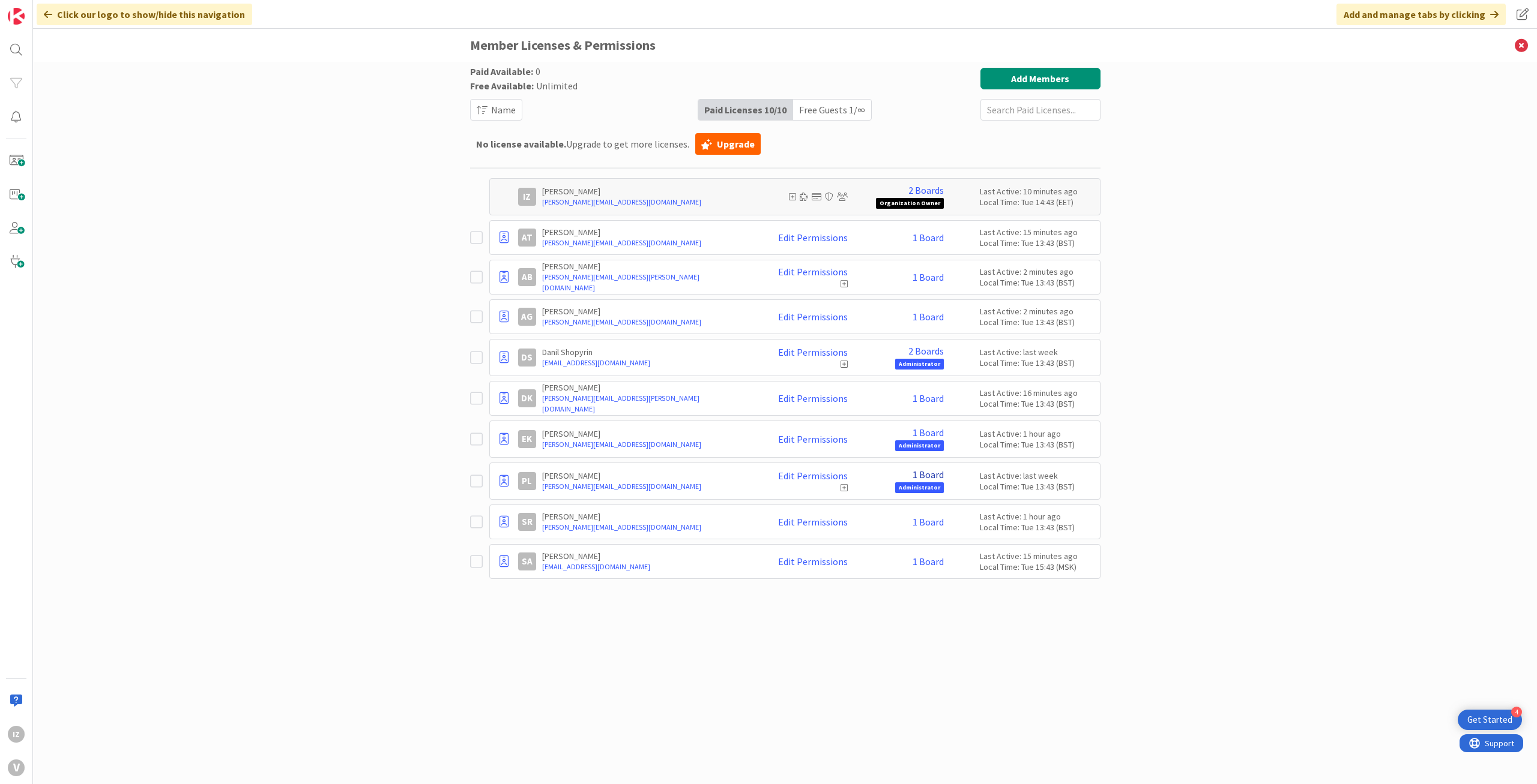
click at [925, 471] on link "1 Board" at bounding box center [928, 474] width 31 height 10
click at [952, 508] on link "Texts" at bounding box center [949, 511] width 23 height 10
click at [925, 471] on link "1 Board" at bounding box center [928, 474] width 31 height 10
click at [926, 509] on span at bounding box center [925, 511] width 15 height 15
click at [752, 685] on div "Paid Available: 0 Free Available: Unlimited Name Paid Licenses 10 / 10 Free Gue…" at bounding box center [785, 411] width 630 height 686
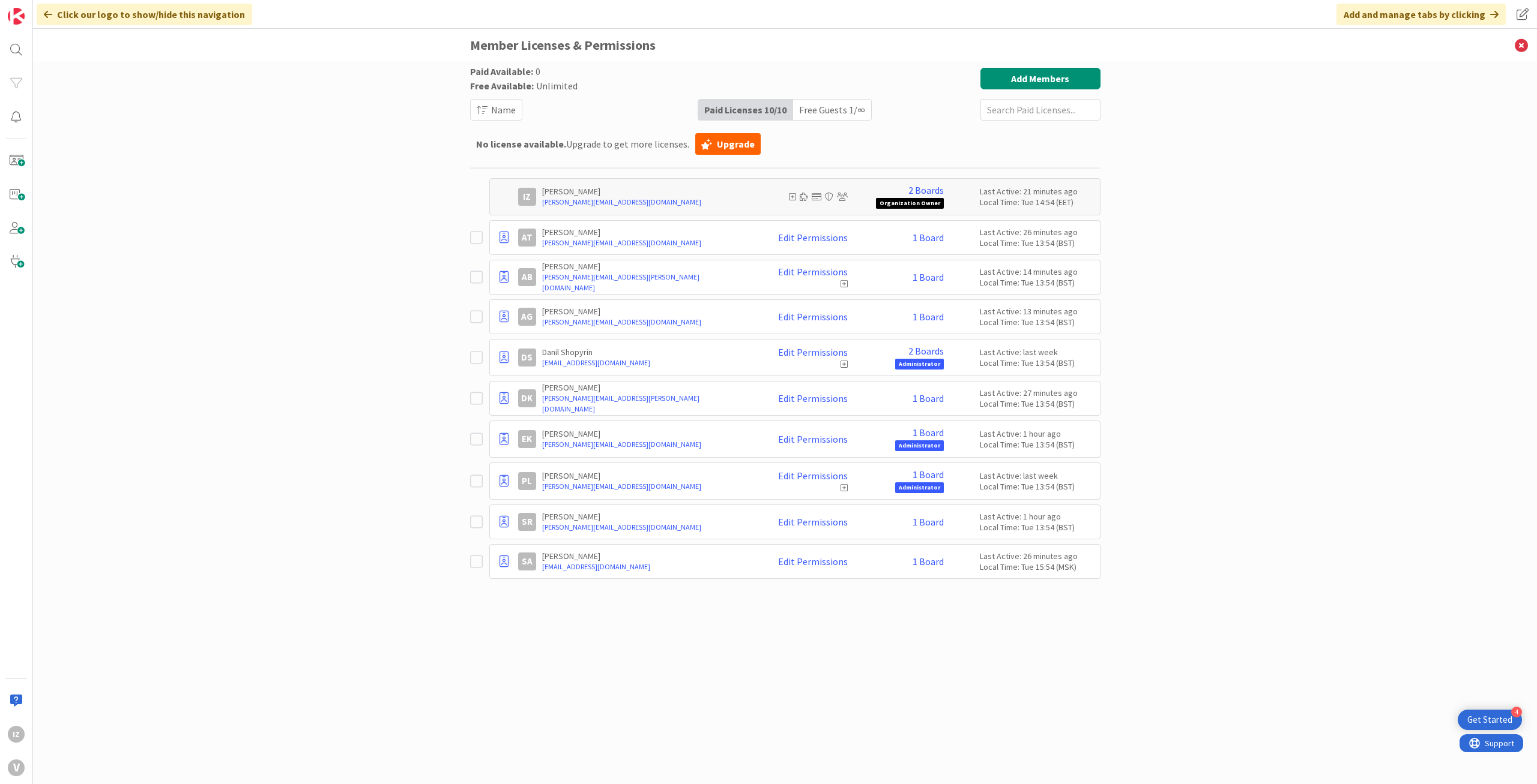
click at [263, 241] on div "Paid Available: 0 Free Available: Unlimited Name Paid Licenses 10 / 10 Free Gue…" at bounding box center [785, 423] width 1504 height 723
click at [244, 235] on div "Paid Available: 0 Free Available: Unlimited Name Paid Licenses 10 / 10 Free Gue…" at bounding box center [785, 423] width 1504 height 723
